Goal: Check status: Check status

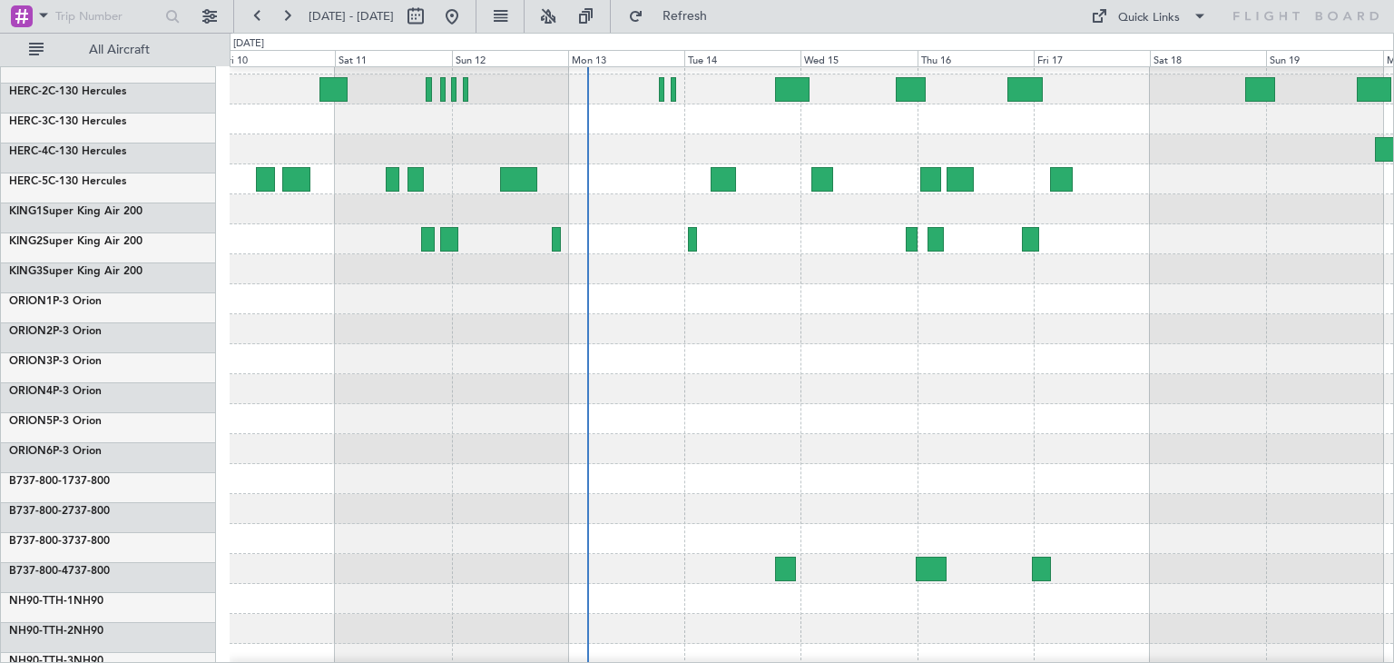
scroll to position [120, 0]
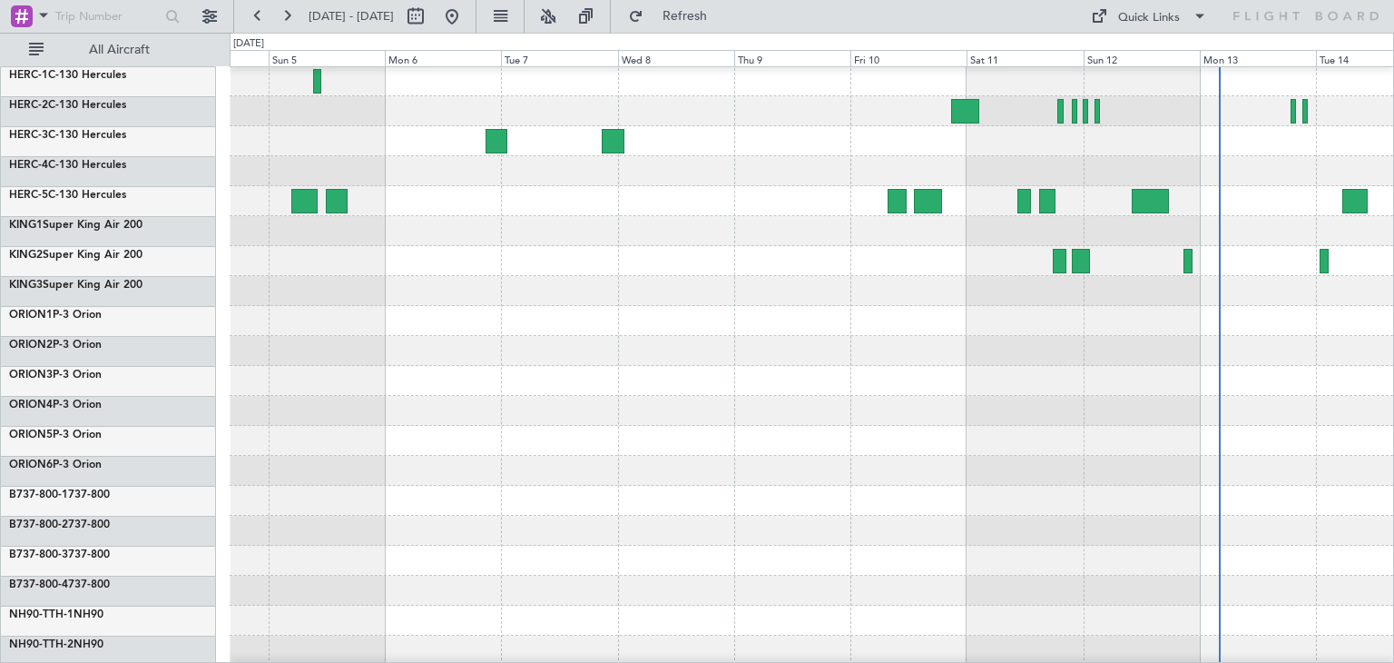
click at [1104, 493] on div at bounding box center [812, 501] width 1164 height 30
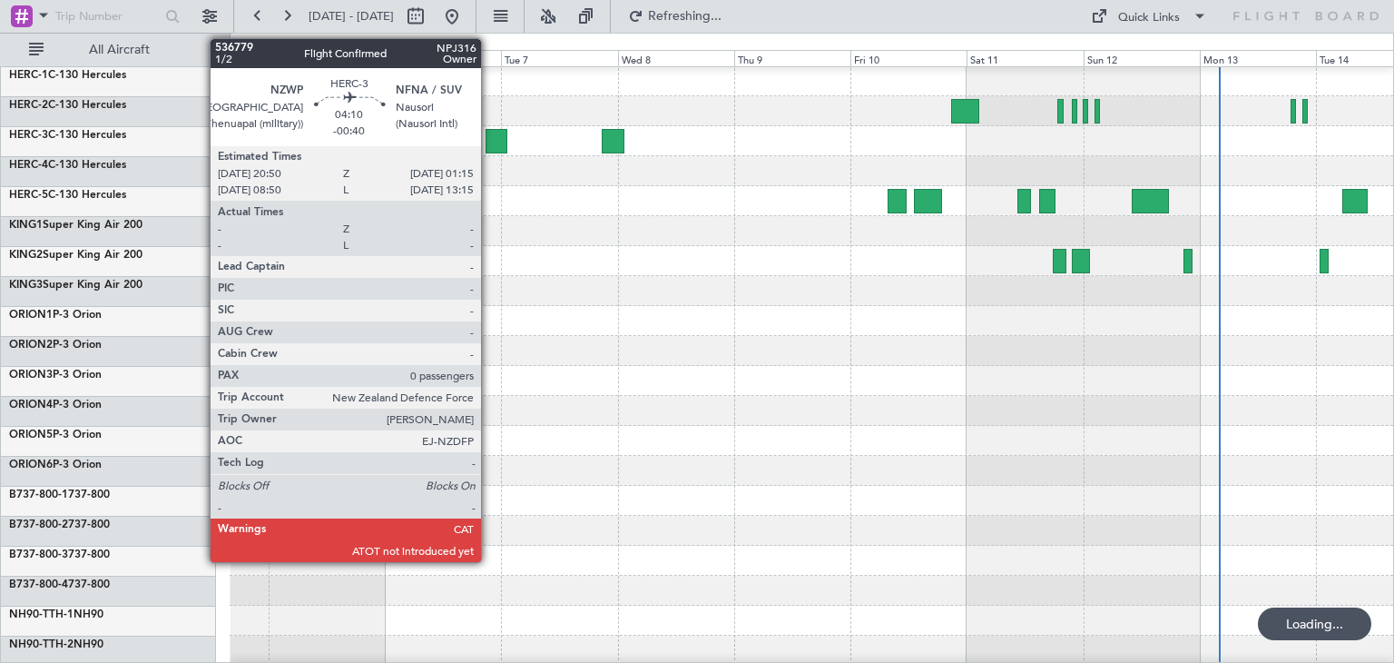
click at [489, 138] on div at bounding box center [497, 141] width 22 height 25
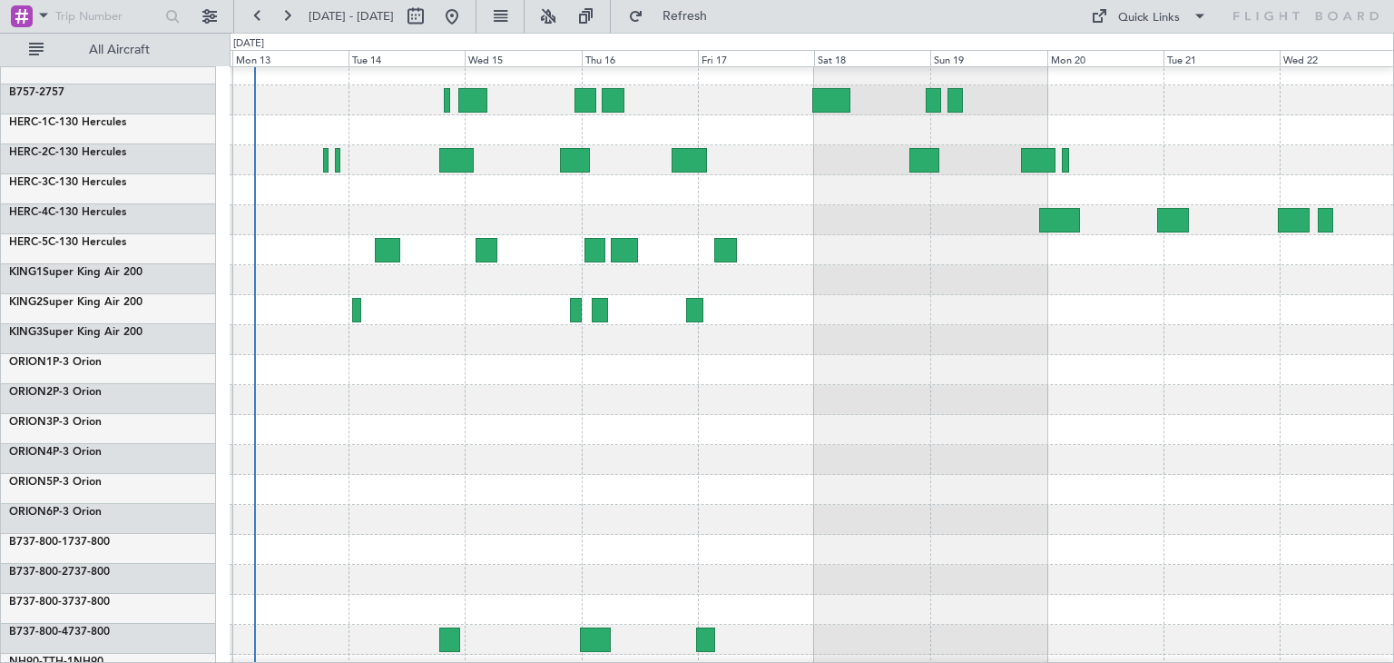
scroll to position [69, 0]
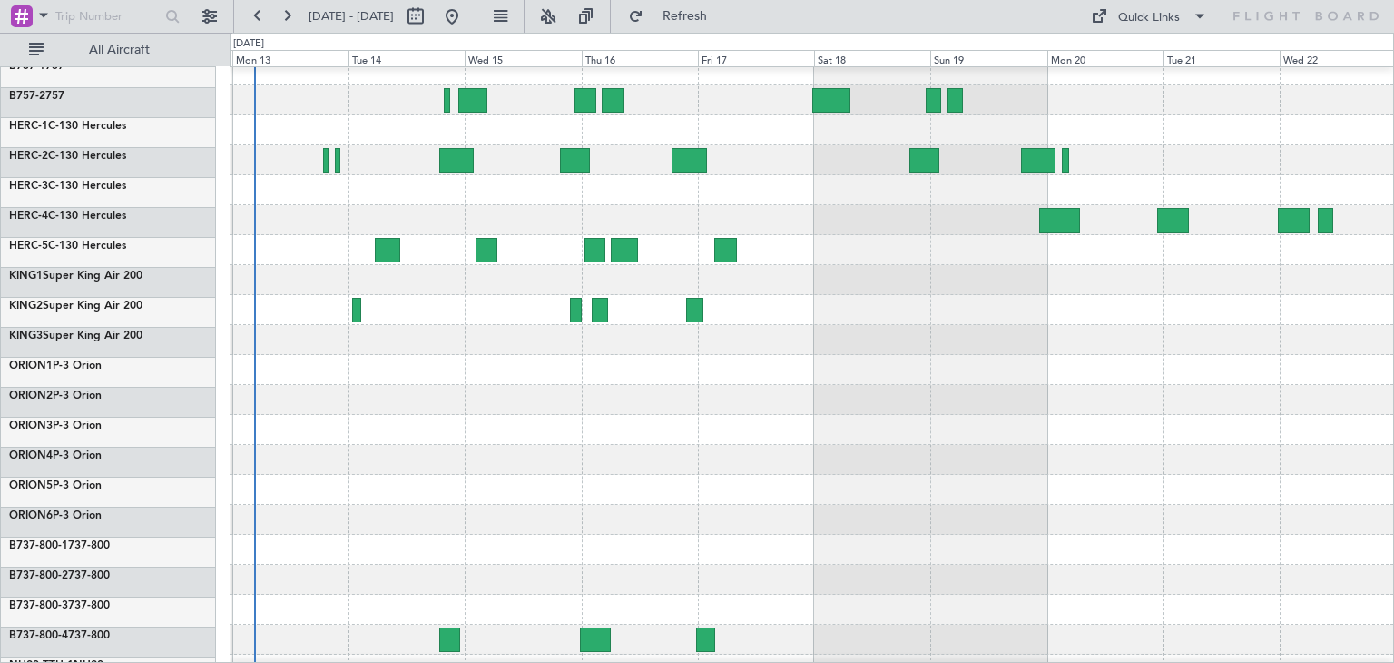
click at [132, 415] on div "ExecuJet Australia Pty Limited New Zealand Defence Force B757-1 757 B757-2 757 …" at bounding box center [697, 348] width 1394 height 630
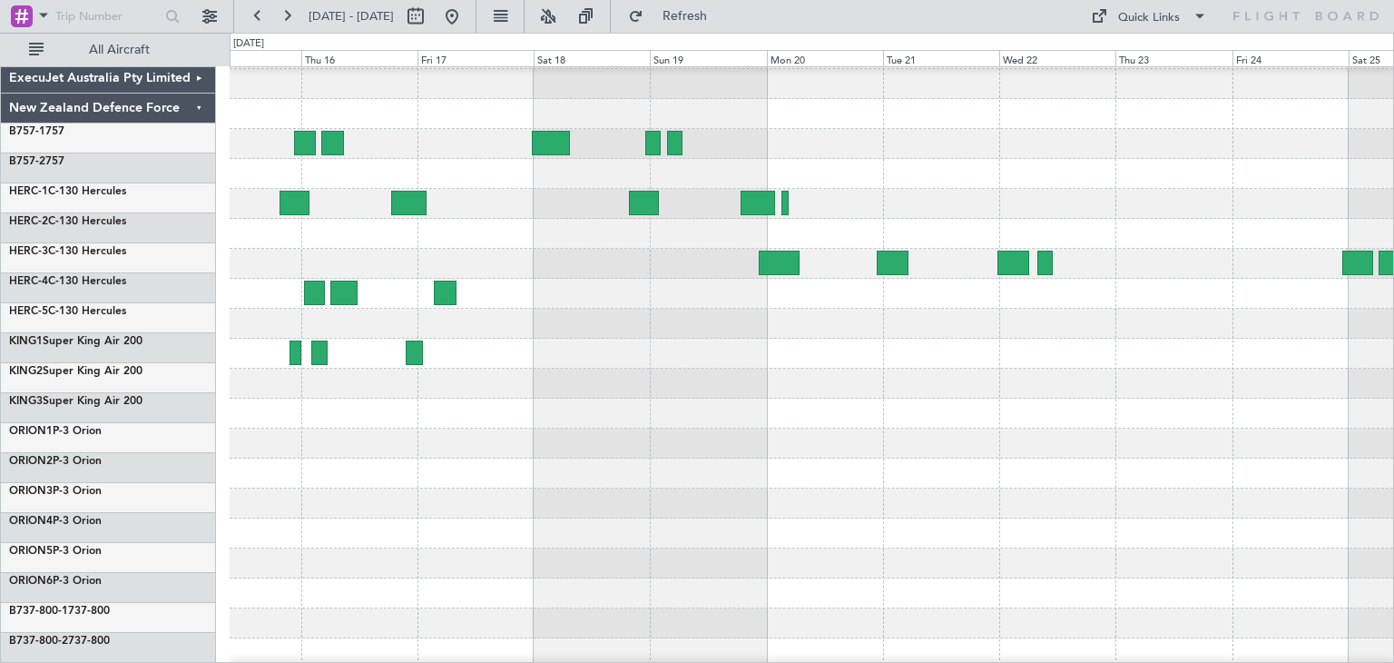
scroll to position [0, 0]
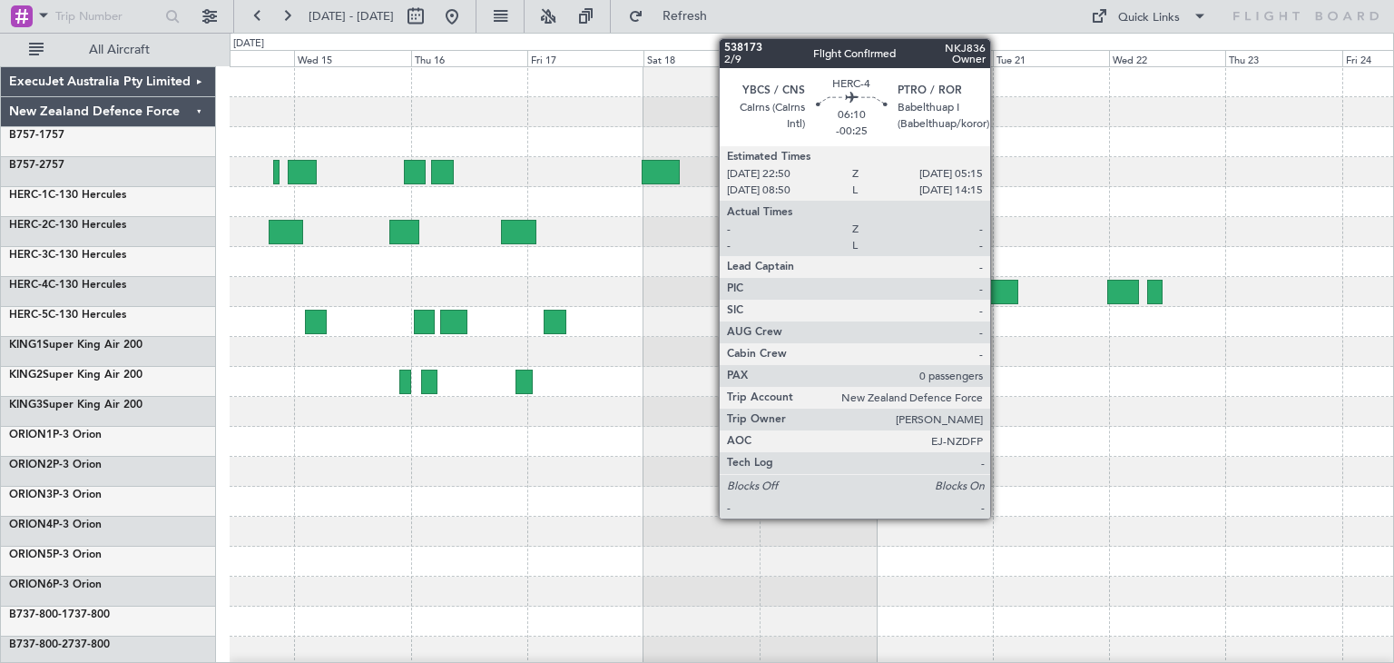
click at [999, 288] on div at bounding box center [1003, 292] width 32 height 25
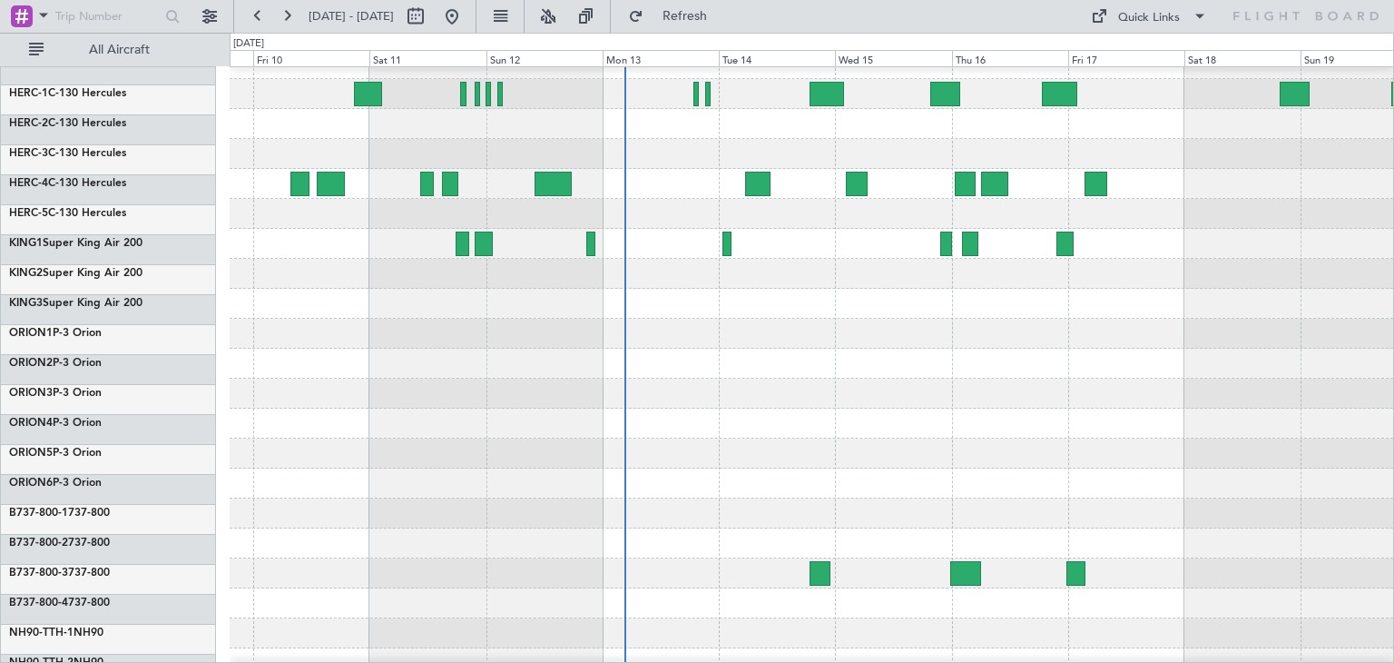
scroll to position [153, 0]
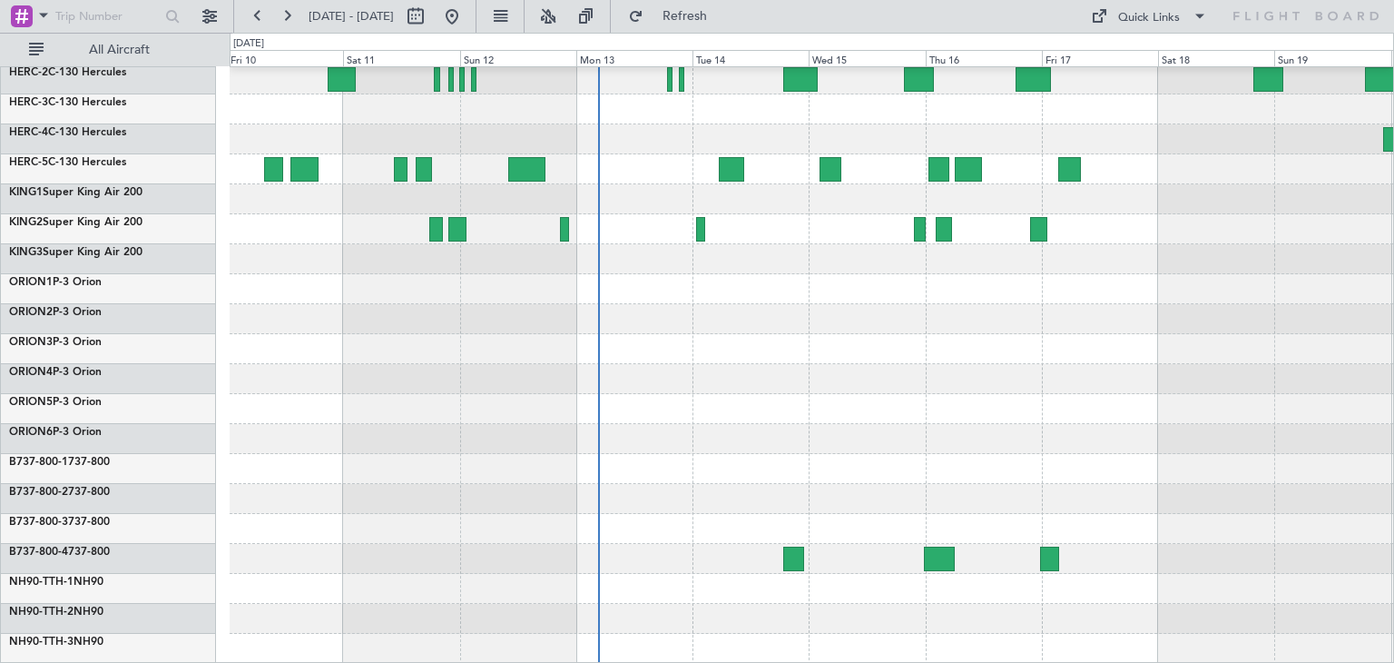
click at [814, 509] on div at bounding box center [812, 289] width 1164 height 749
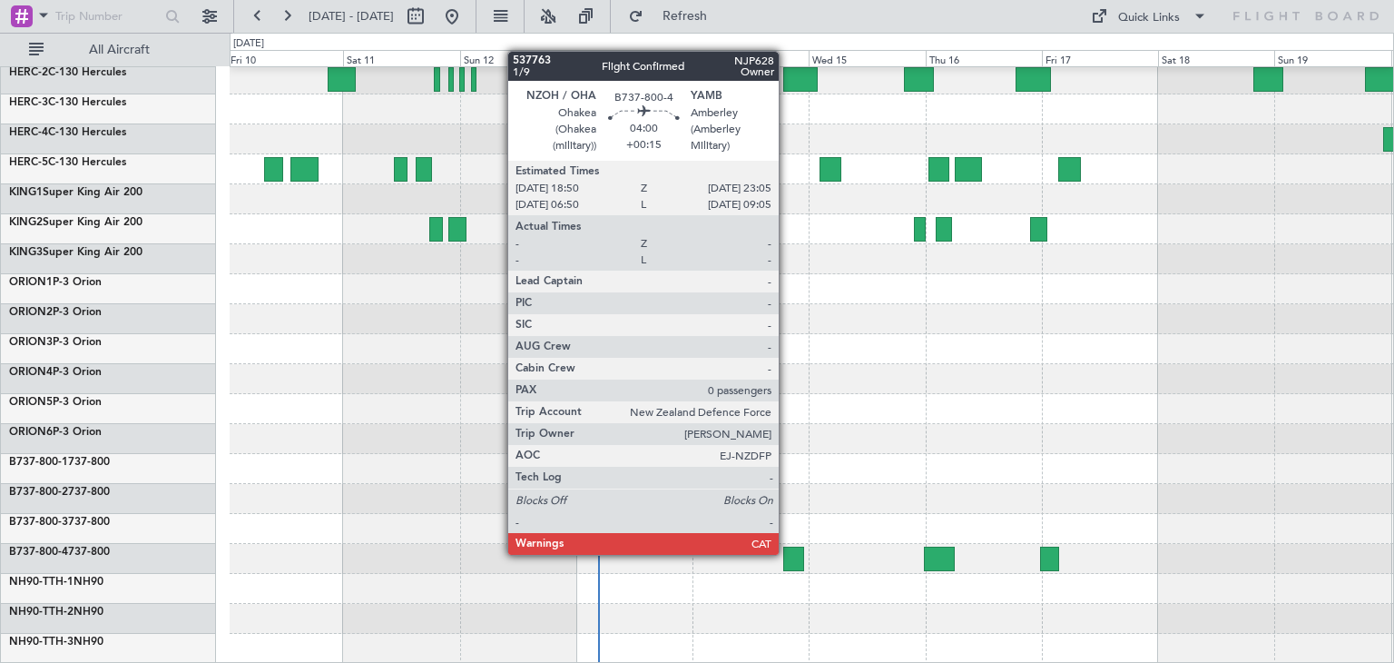
click at [787, 553] on div at bounding box center [793, 559] width 21 height 25
click at [788, 553] on div at bounding box center [793, 559] width 21 height 25
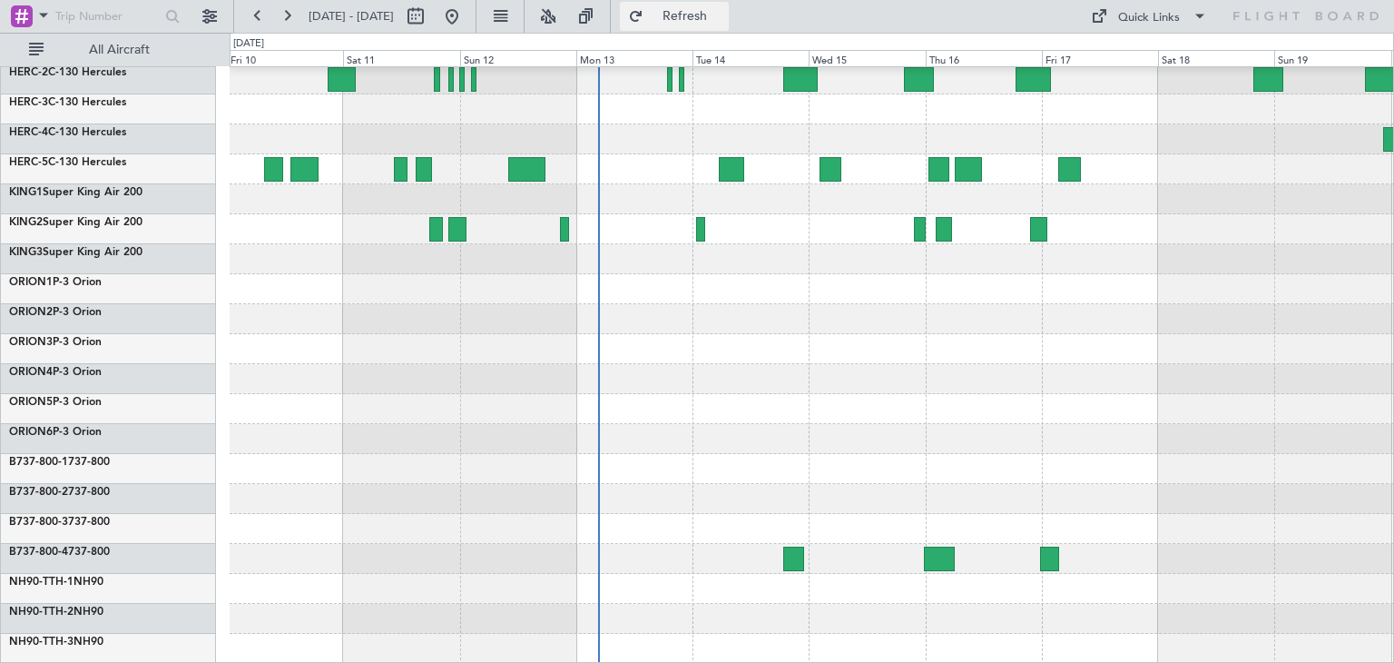
click at [715, 19] on span "Refresh" at bounding box center [685, 16] width 76 height 13
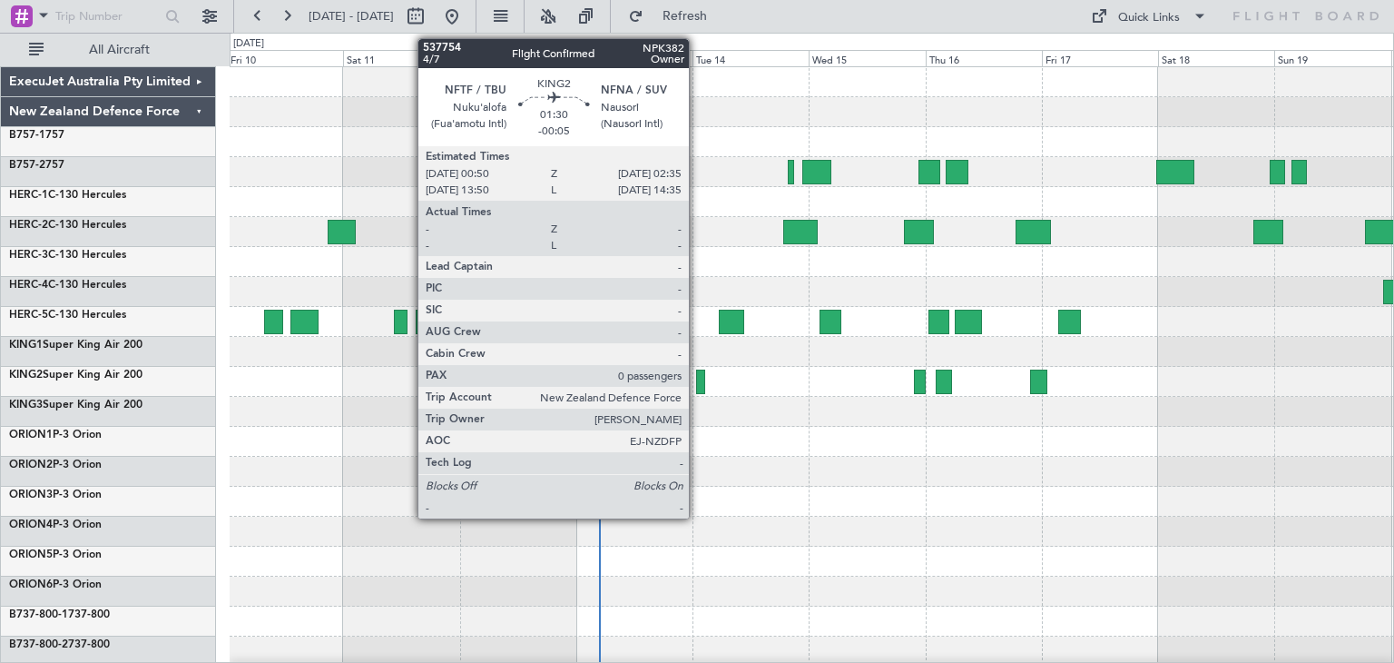
click at [697, 382] on div at bounding box center [700, 381] width 9 height 25
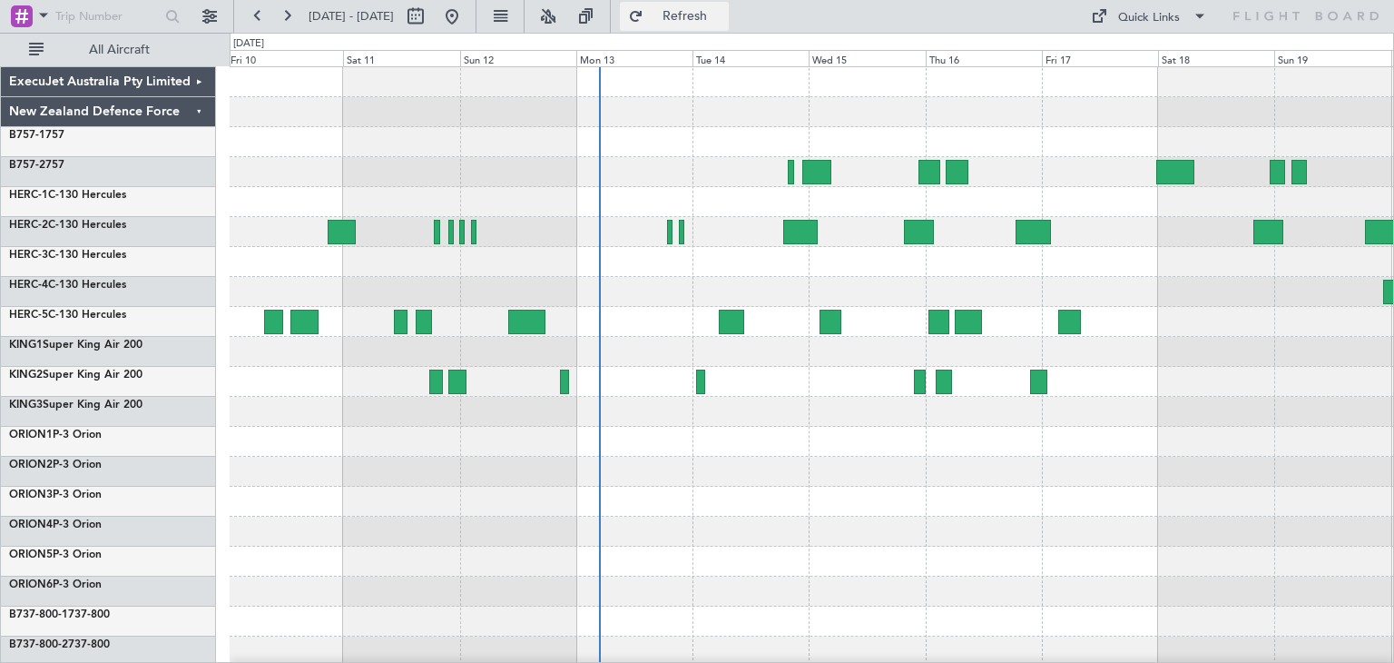
click at [724, 14] on span "Refresh" at bounding box center [685, 16] width 76 height 13
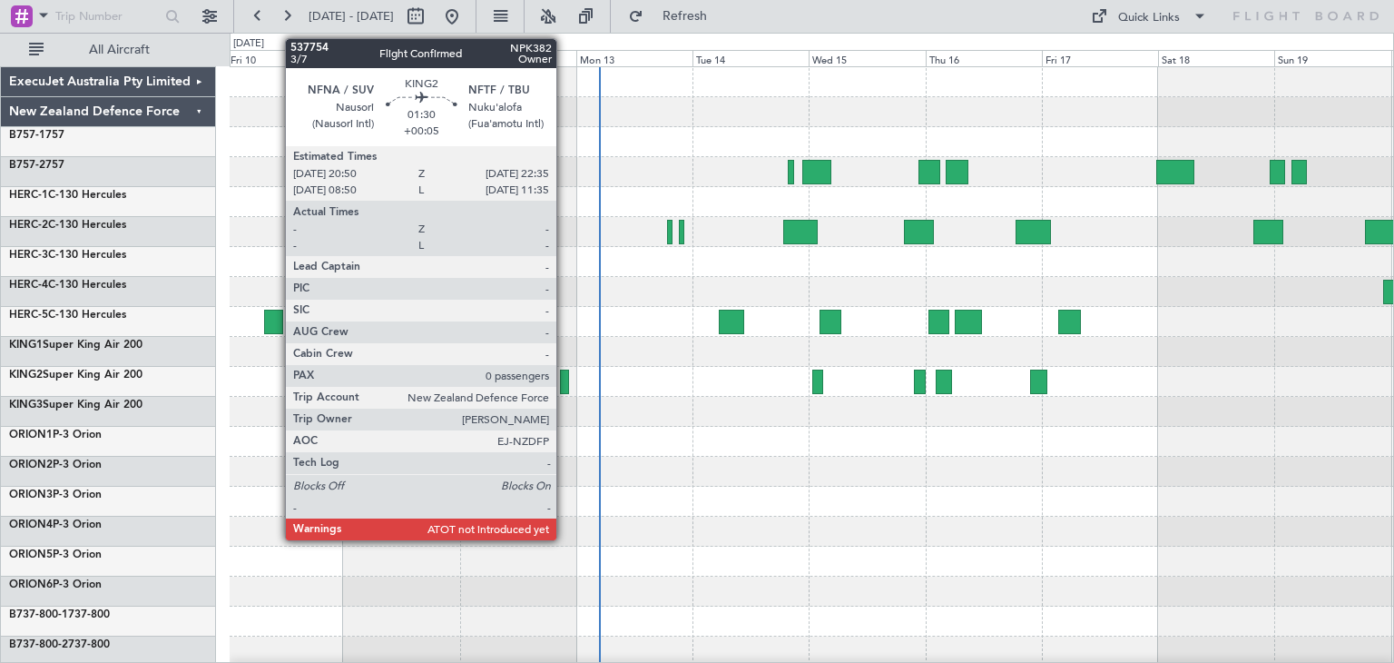
click at [565, 380] on div at bounding box center [564, 381] width 9 height 25
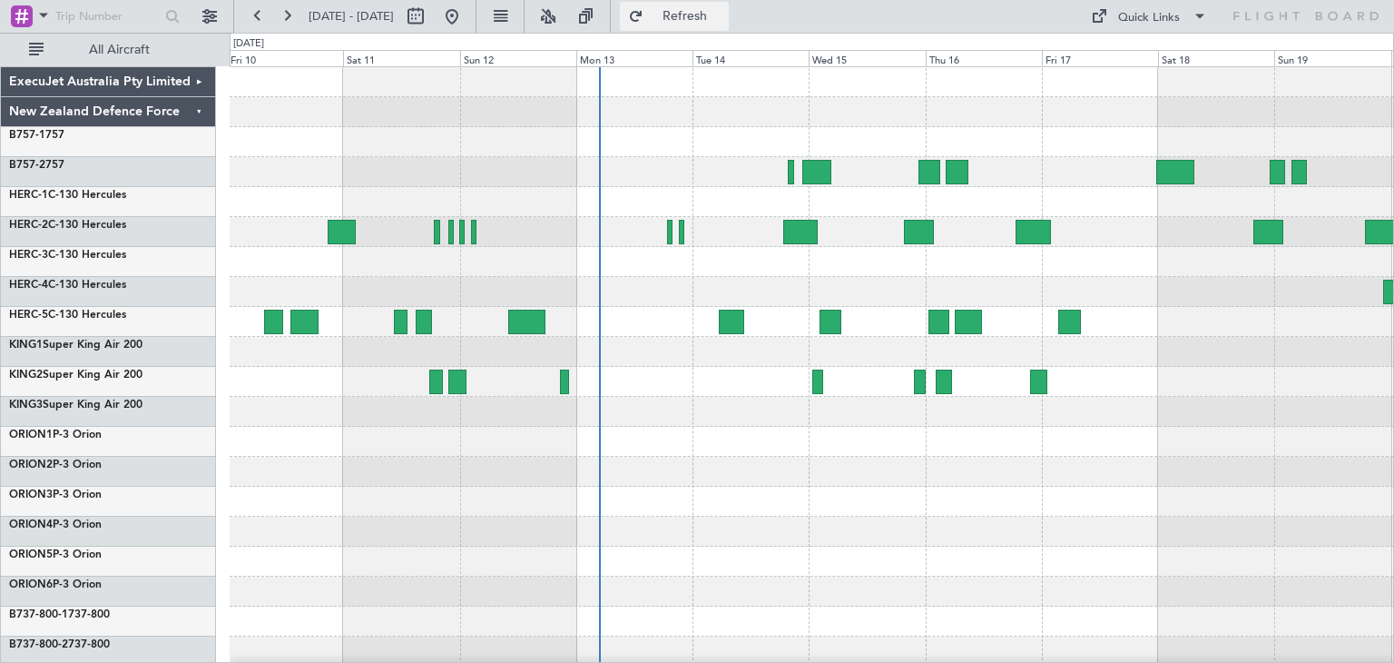
click at [724, 13] on span "Refresh" at bounding box center [685, 16] width 76 height 13
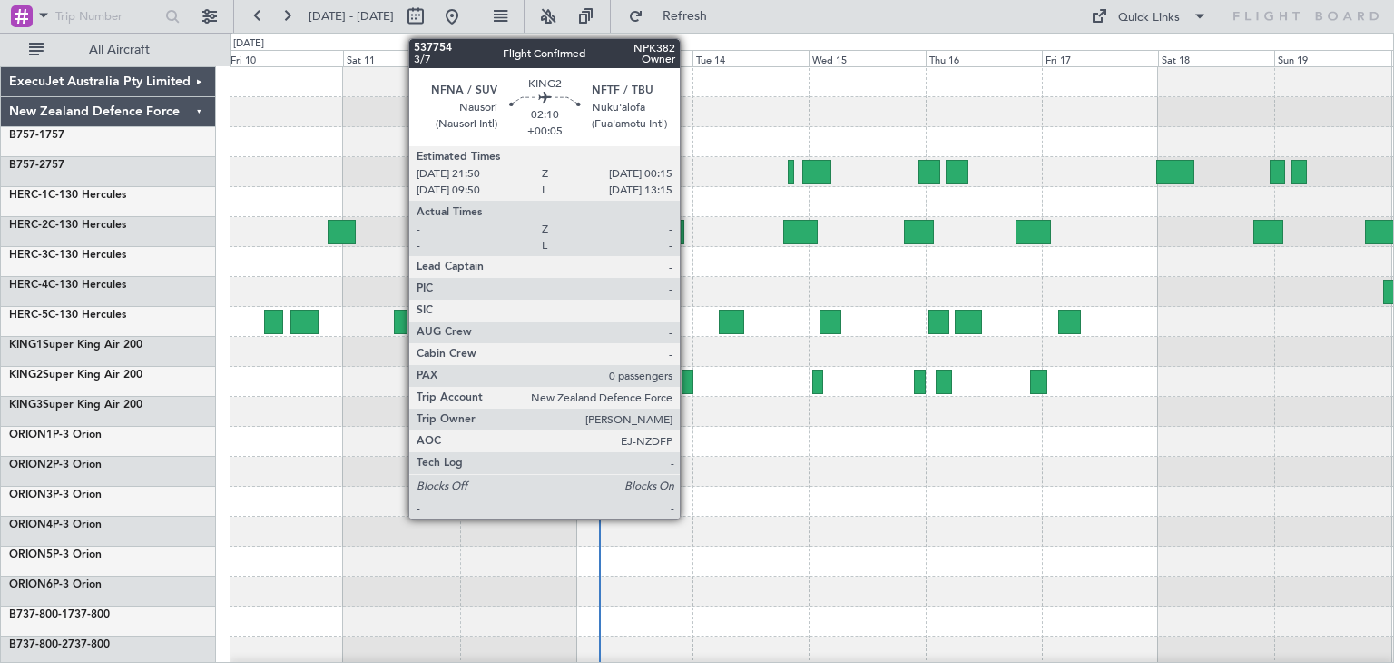
click at [688, 384] on div at bounding box center [688, 381] width 12 height 25
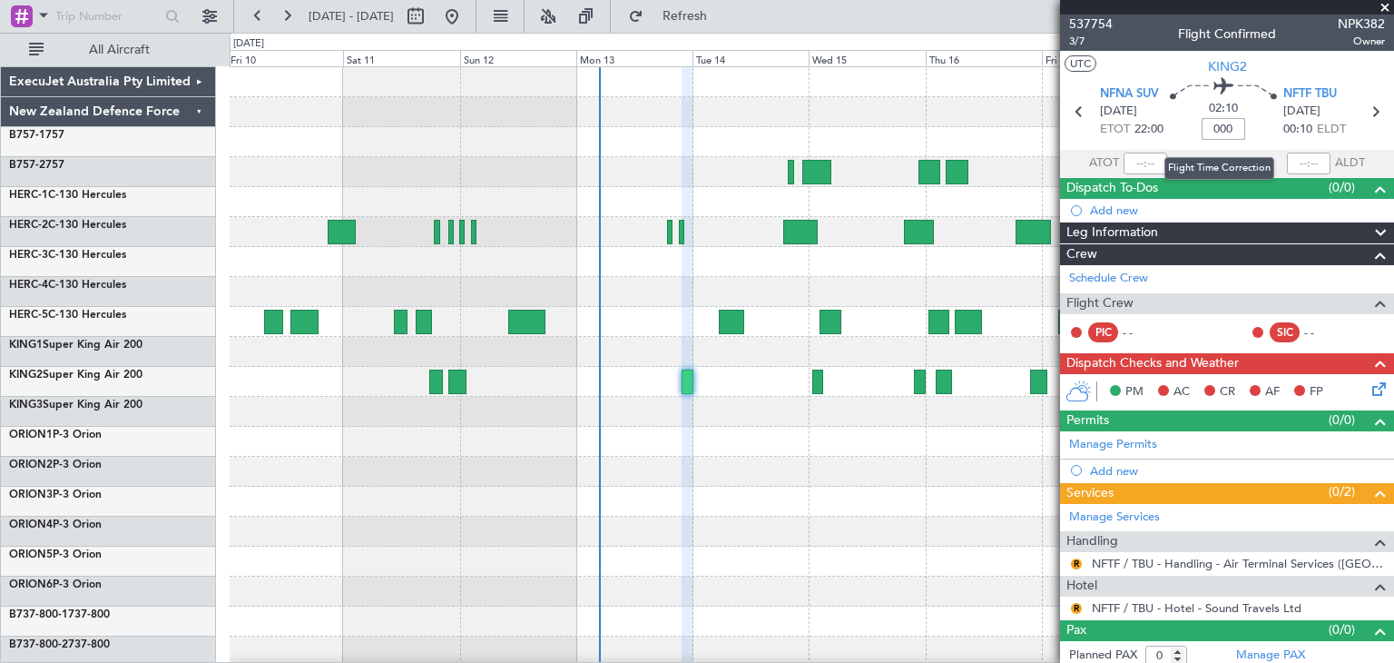
type input "+00:00"
type input "-00:35"
click at [1382, 3] on span at bounding box center [1385, 8] width 18 height 16
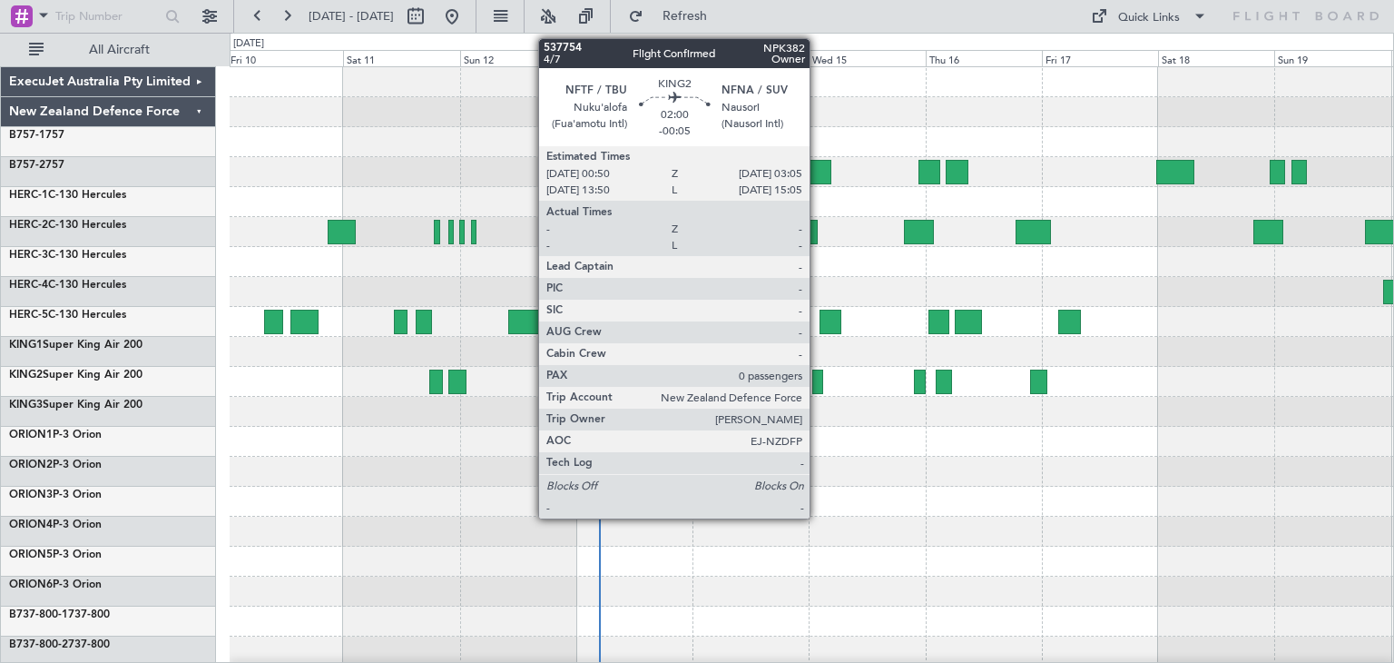
click at [818, 385] on div at bounding box center [819, 381] width 12 height 25
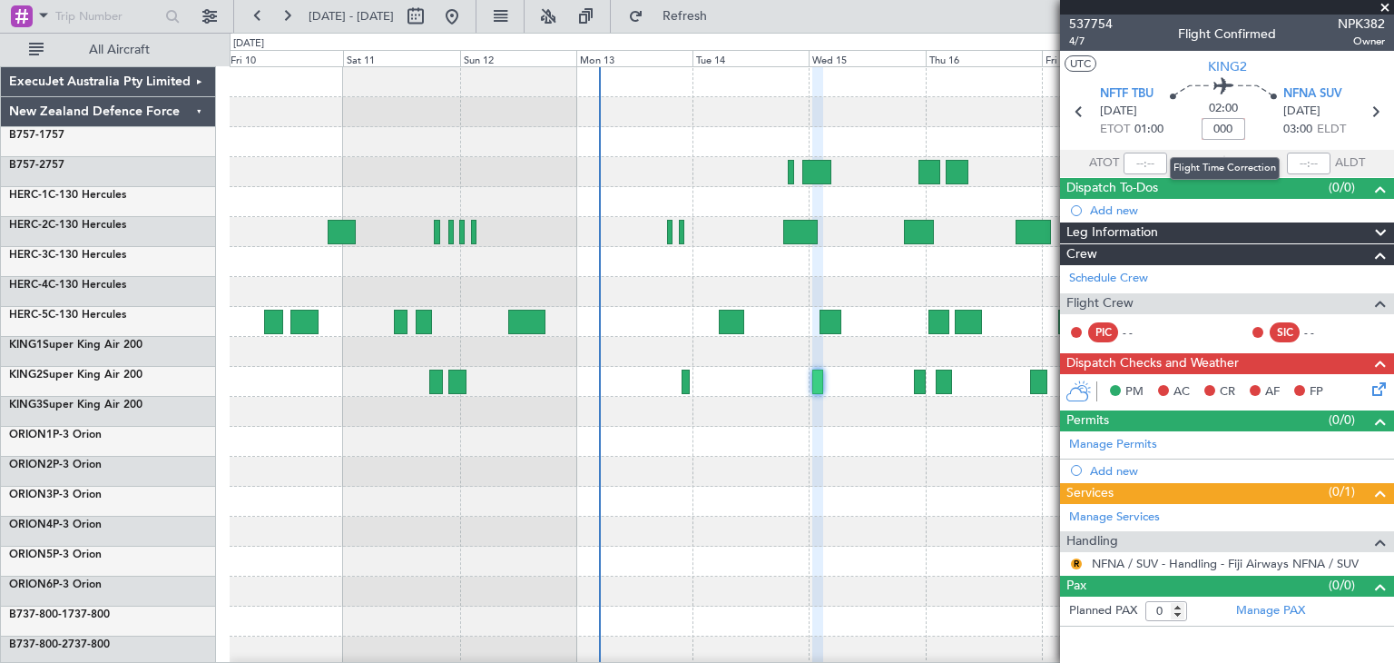
type input "+00:00"
type input "-00:35"
click at [1383, 6] on span at bounding box center [1385, 8] width 18 height 16
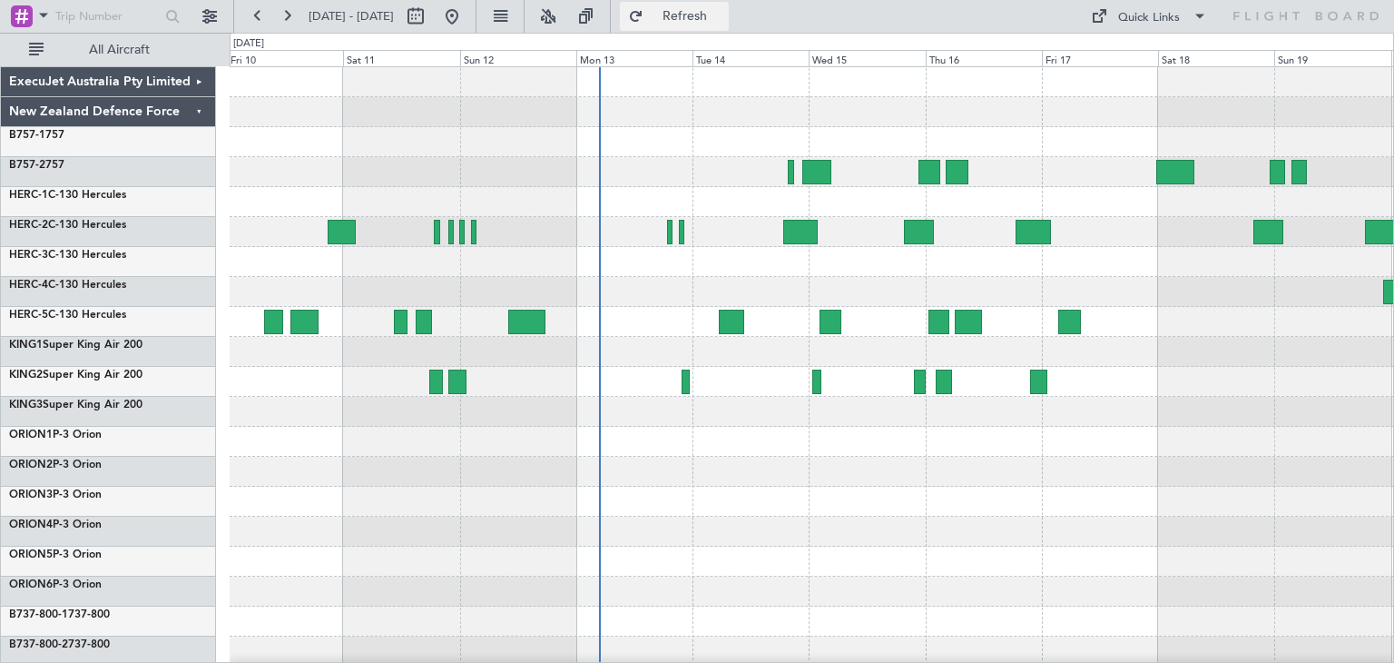
click at [729, 5] on button "Refresh" at bounding box center [674, 16] width 109 height 29
click at [723, 15] on span "Refresh" at bounding box center [685, 16] width 76 height 13
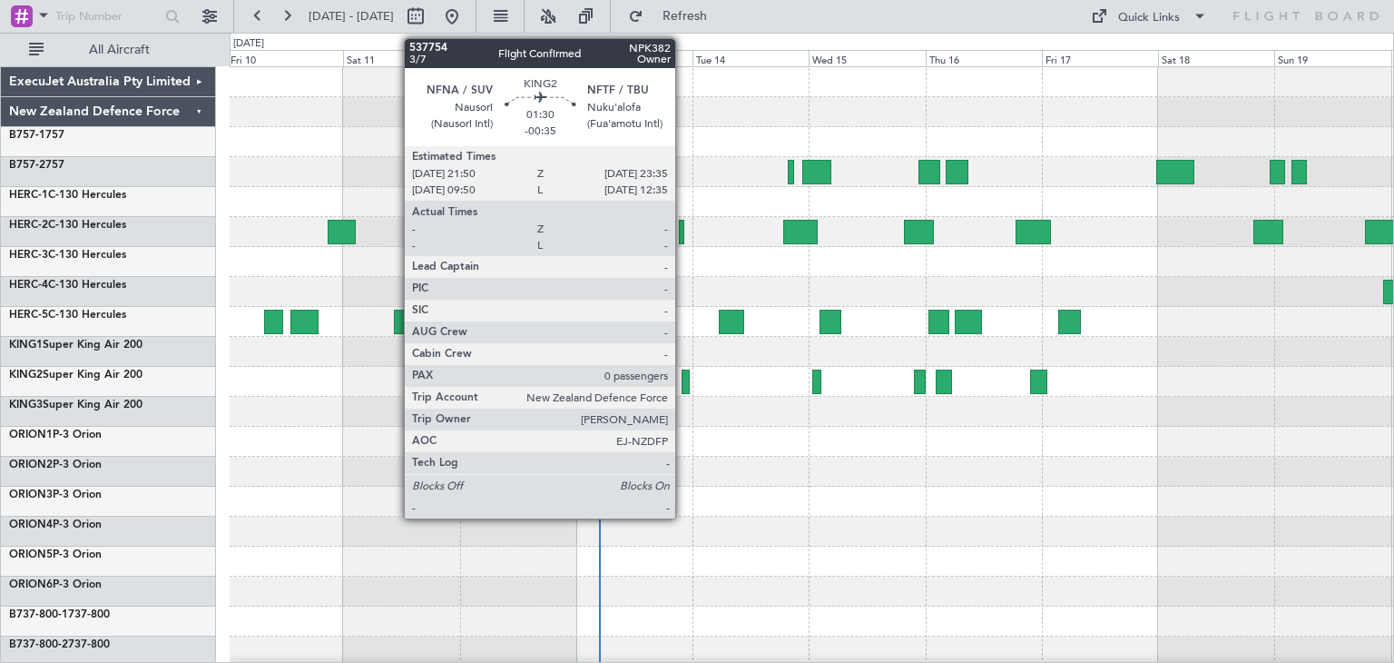
click at [684, 377] on div at bounding box center [686, 381] width 9 height 25
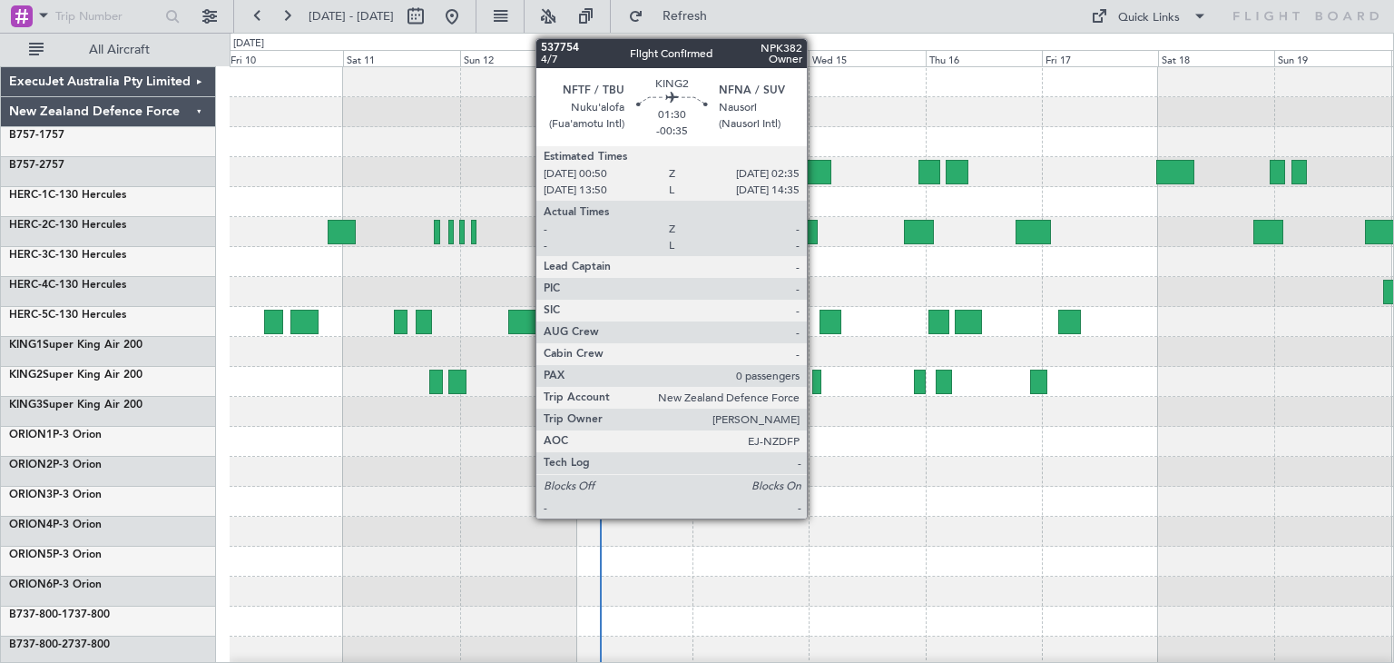
click at [815, 376] on div at bounding box center [817, 381] width 9 height 25
